Goal: Task Accomplishment & Management: Use online tool/utility

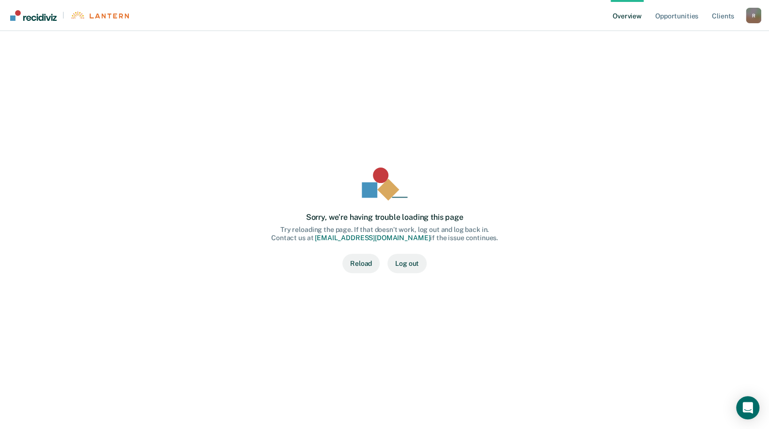
click at [363, 260] on button "Reload" at bounding box center [360, 263] width 37 height 19
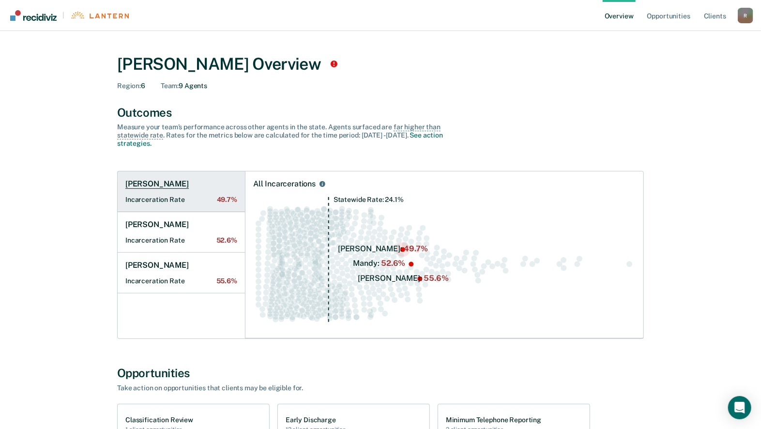
click at [139, 181] on h1 "[PERSON_NAME]" at bounding box center [156, 184] width 63 height 10
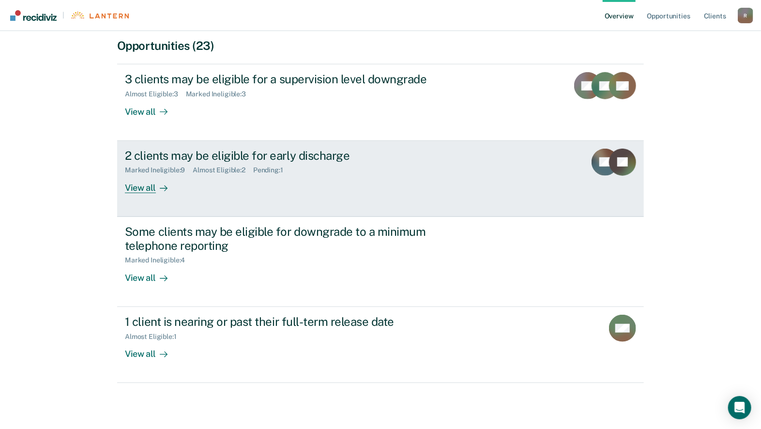
scroll to position [285, 0]
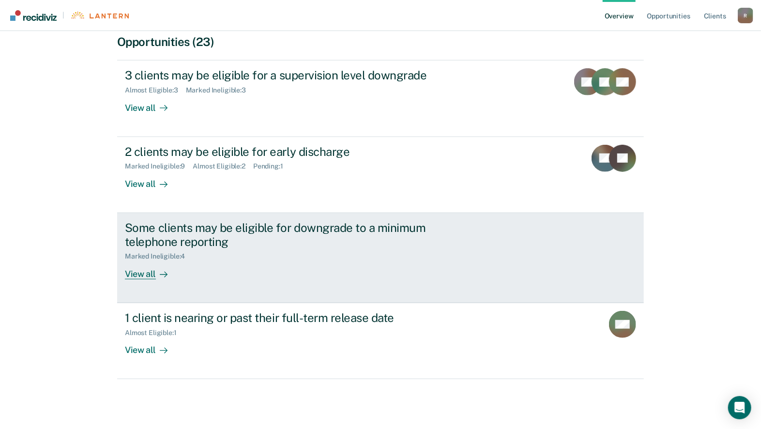
click at [141, 273] on div "View all" at bounding box center [152, 270] width 54 height 19
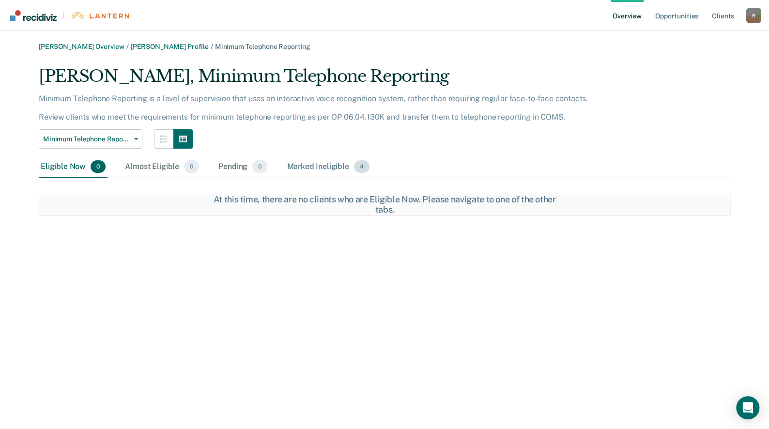
click at [312, 162] on div "Marked Ineligible 4" at bounding box center [328, 166] width 87 height 21
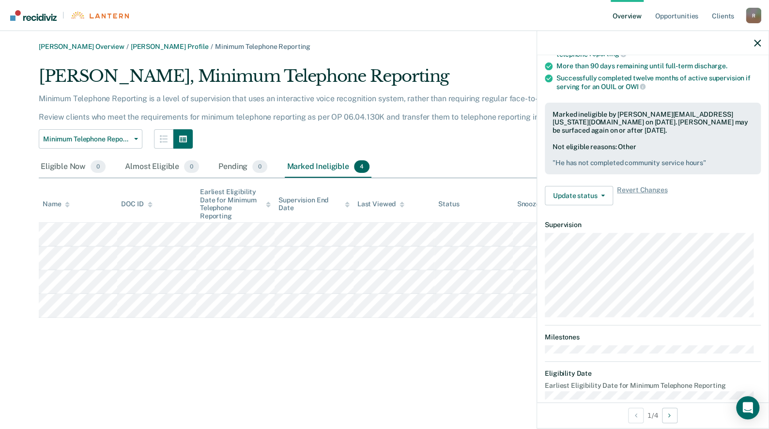
scroll to position [145, 0]
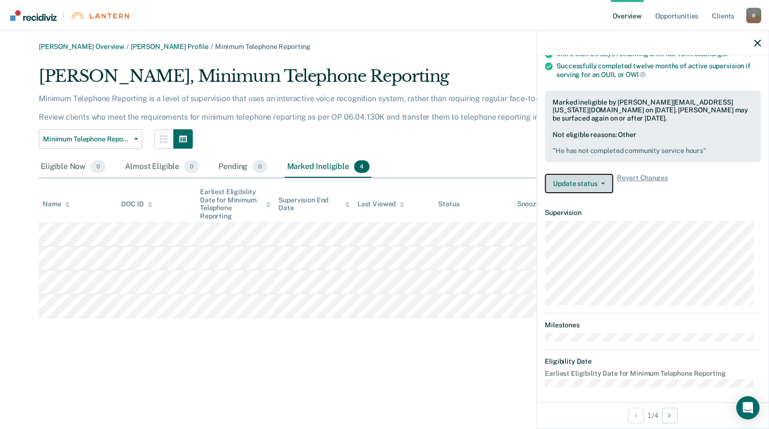
click at [605, 183] on button "Update status" at bounding box center [579, 183] width 68 height 19
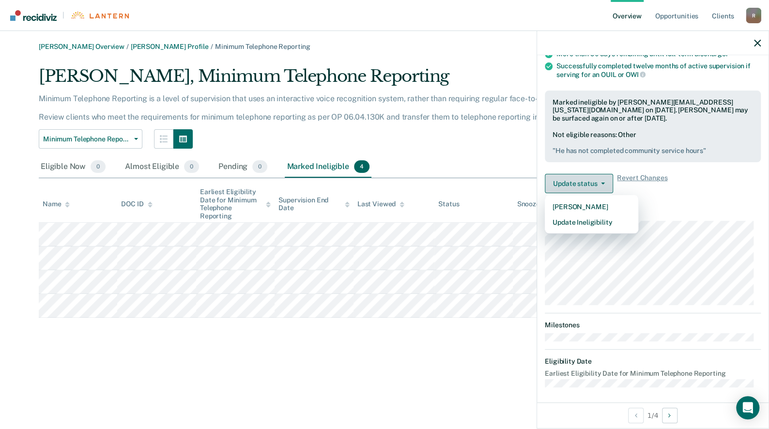
click at [605, 183] on button "Update status" at bounding box center [579, 183] width 68 height 19
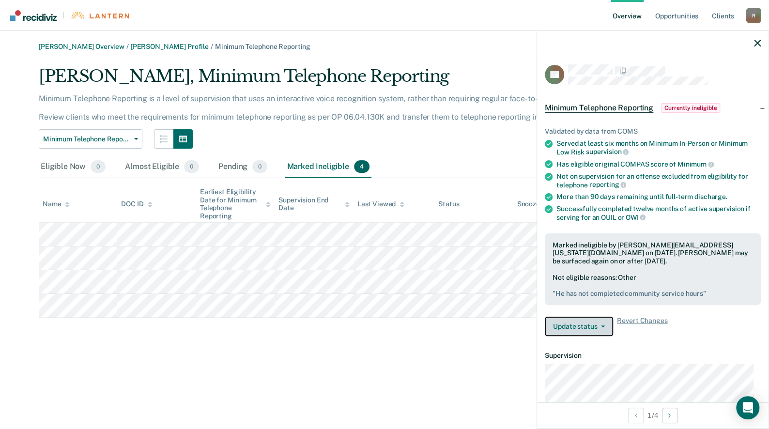
scroll to position [51, 0]
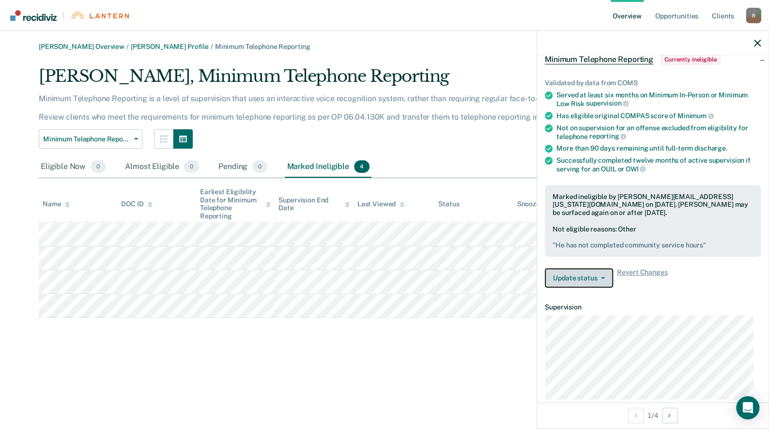
click at [605, 276] on button "Update status" at bounding box center [579, 277] width 68 height 19
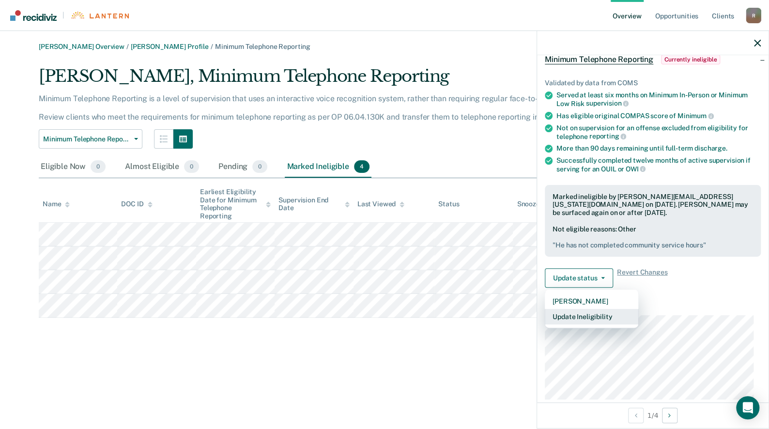
click at [602, 316] on button "Update Ineligibility" at bounding box center [591, 316] width 93 height 15
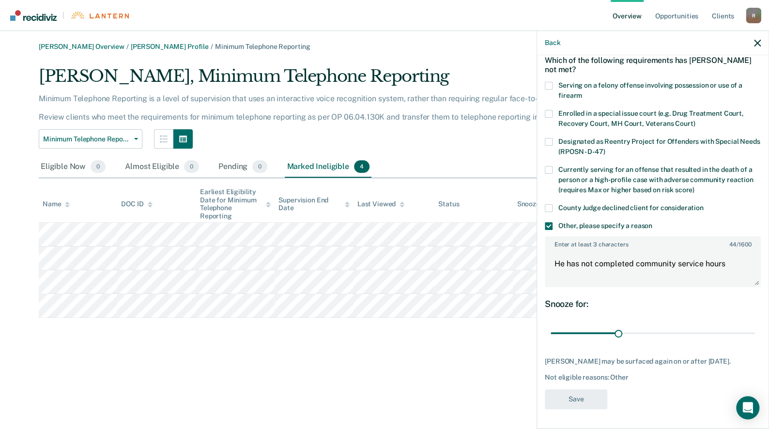
scroll to position [46, 0]
click at [556, 43] on button "Back" at bounding box center [552, 43] width 15 height 8
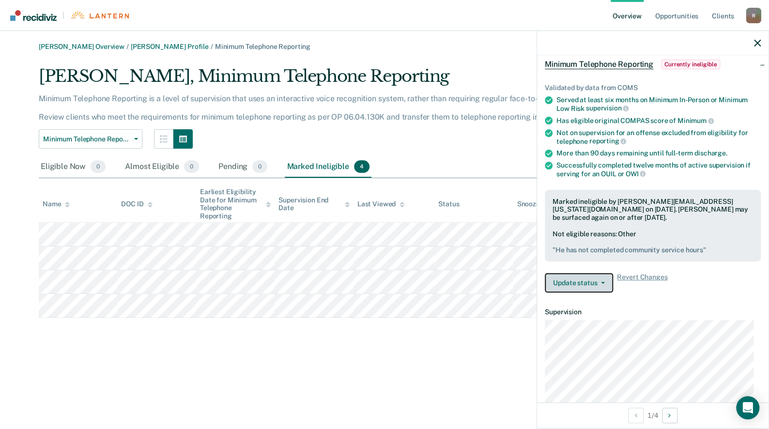
click at [591, 279] on button "Update status" at bounding box center [579, 282] width 68 height 19
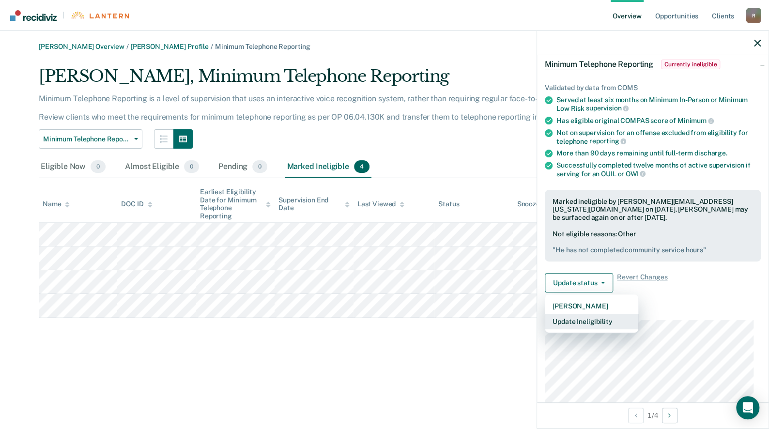
click at [589, 321] on button "Update Ineligibility" at bounding box center [591, 321] width 93 height 15
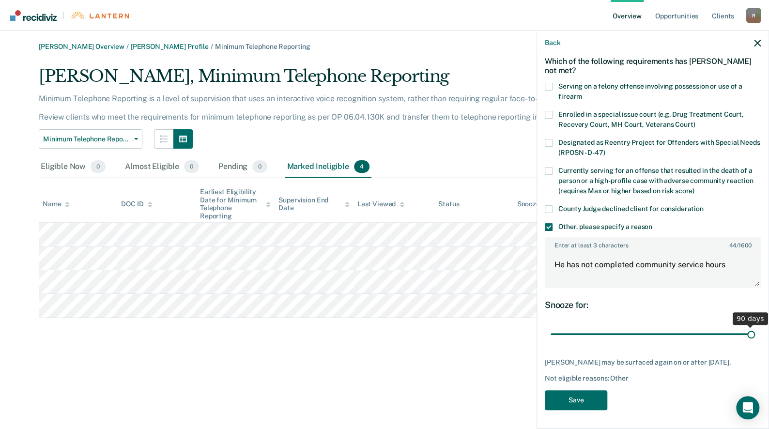
drag, startPoint x: 618, startPoint y: 332, endPoint x: 753, endPoint y: 326, distance: 135.3
type input "90"
click at [753, 326] on input "range" at bounding box center [653, 334] width 204 height 17
click at [753, 45] on div "Back" at bounding box center [653, 43] width 232 height 24
click at [756, 46] on icon "button" at bounding box center [757, 43] width 7 height 7
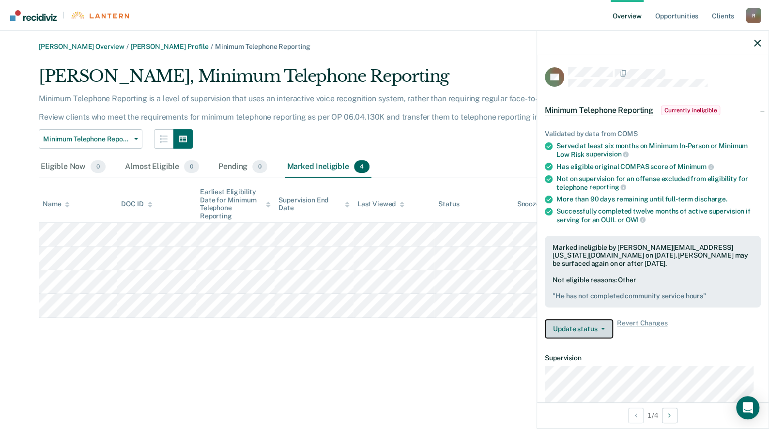
click at [598, 328] on span "button" at bounding box center [601, 329] width 8 height 2
click at [757, 41] on icon "button" at bounding box center [757, 43] width 7 height 7
